Goal: Participate in discussion

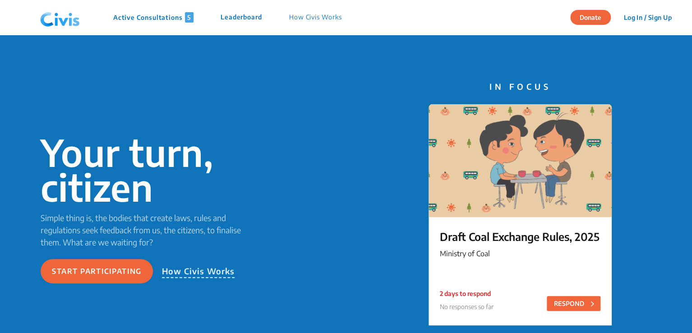
click at [691, 160] on div "Your turn, citizen Simple thing is, the bodies that create laws, rules and regu…" at bounding box center [346, 209] width 692 height 349
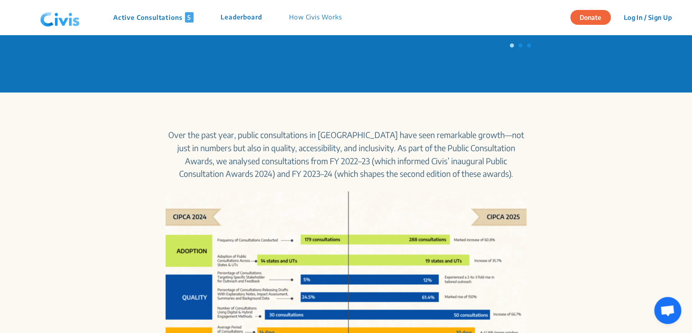
scroll to position [1164, 0]
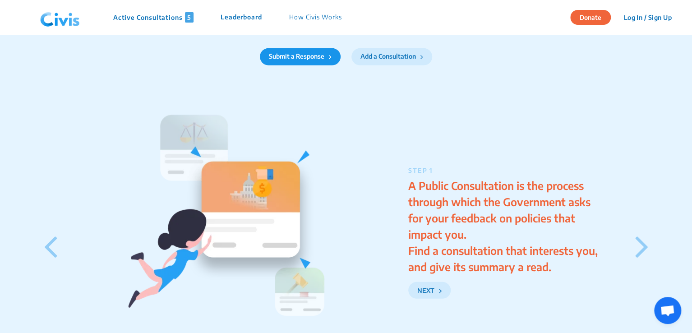
click at [150, 18] on p "Active Consultations 5" at bounding box center [153, 17] width 80 height 10
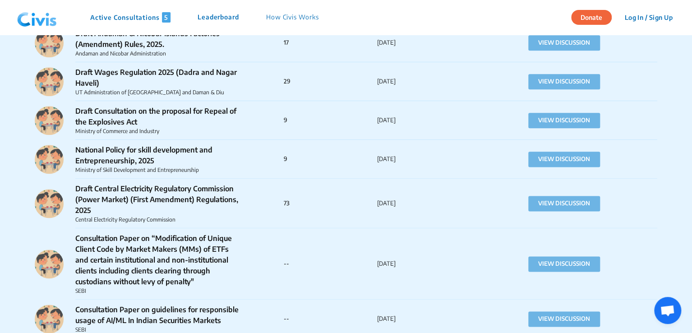
scroll to position [3662, 0]
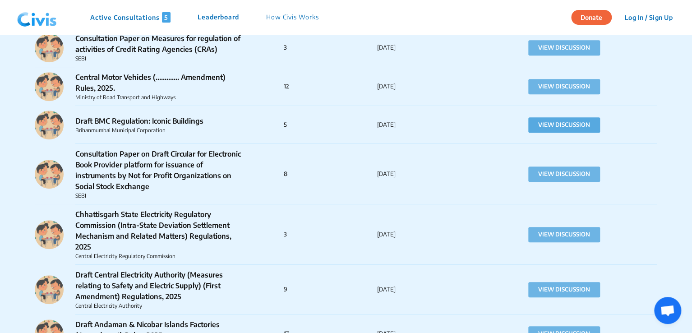
click at [557, 117] on button "VIEW DISCUSSION" at bounding box center [564, 124] width 72 height 15
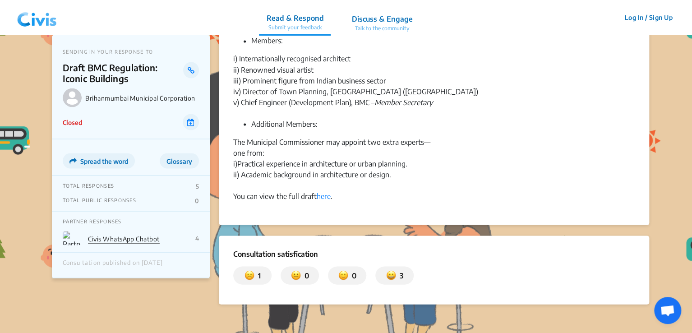
scroll to position [801, 0]
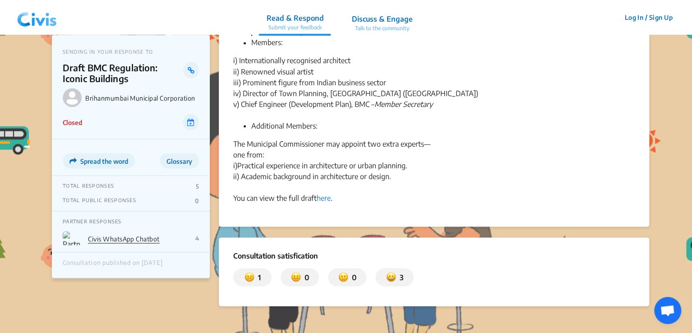
drag, startPoint x: 686, startPoint y: 263, endPoint x: 692, endPoint y: 174, distance: 89.1
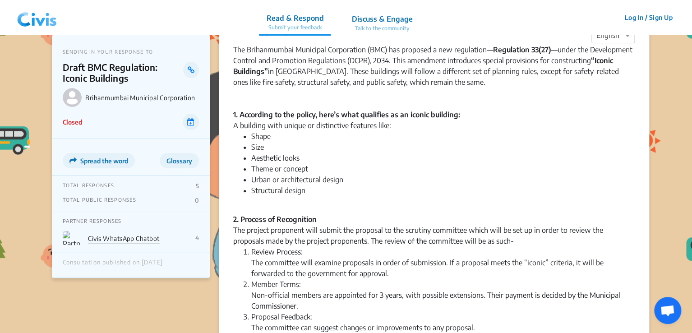
scroll to position [0, 0]
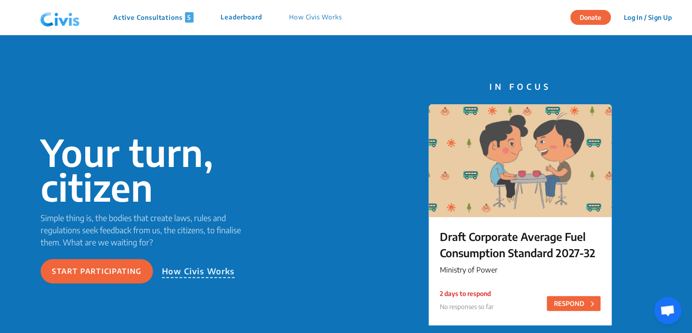
click at [174, 13] on p "Active Consultations 5" at bounding box center [153, 17] width 80 height 10
